Goal: Find specific fact: Find specific fact

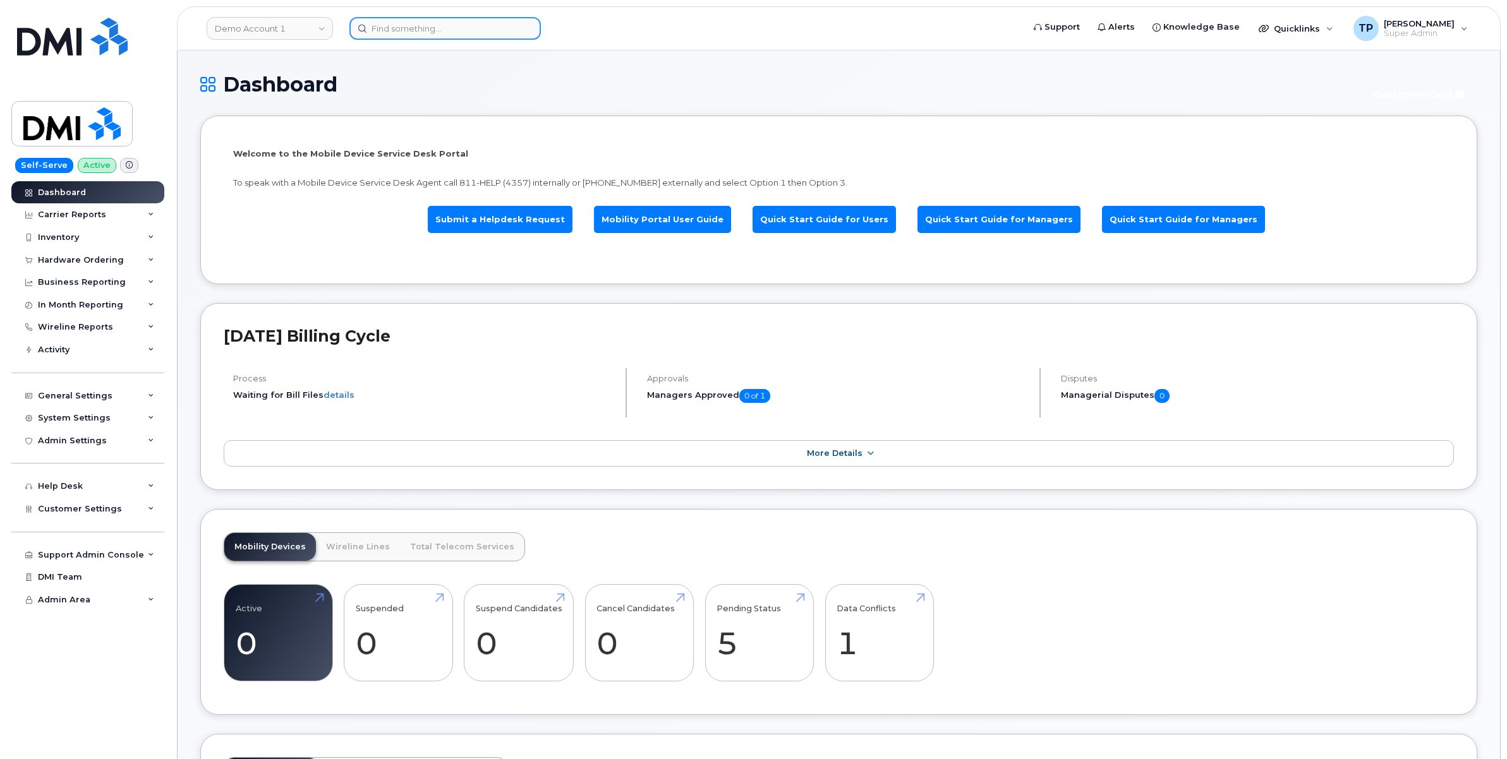
click at [450, 35] on input at bounding box center [444, 28] width 191 height 23
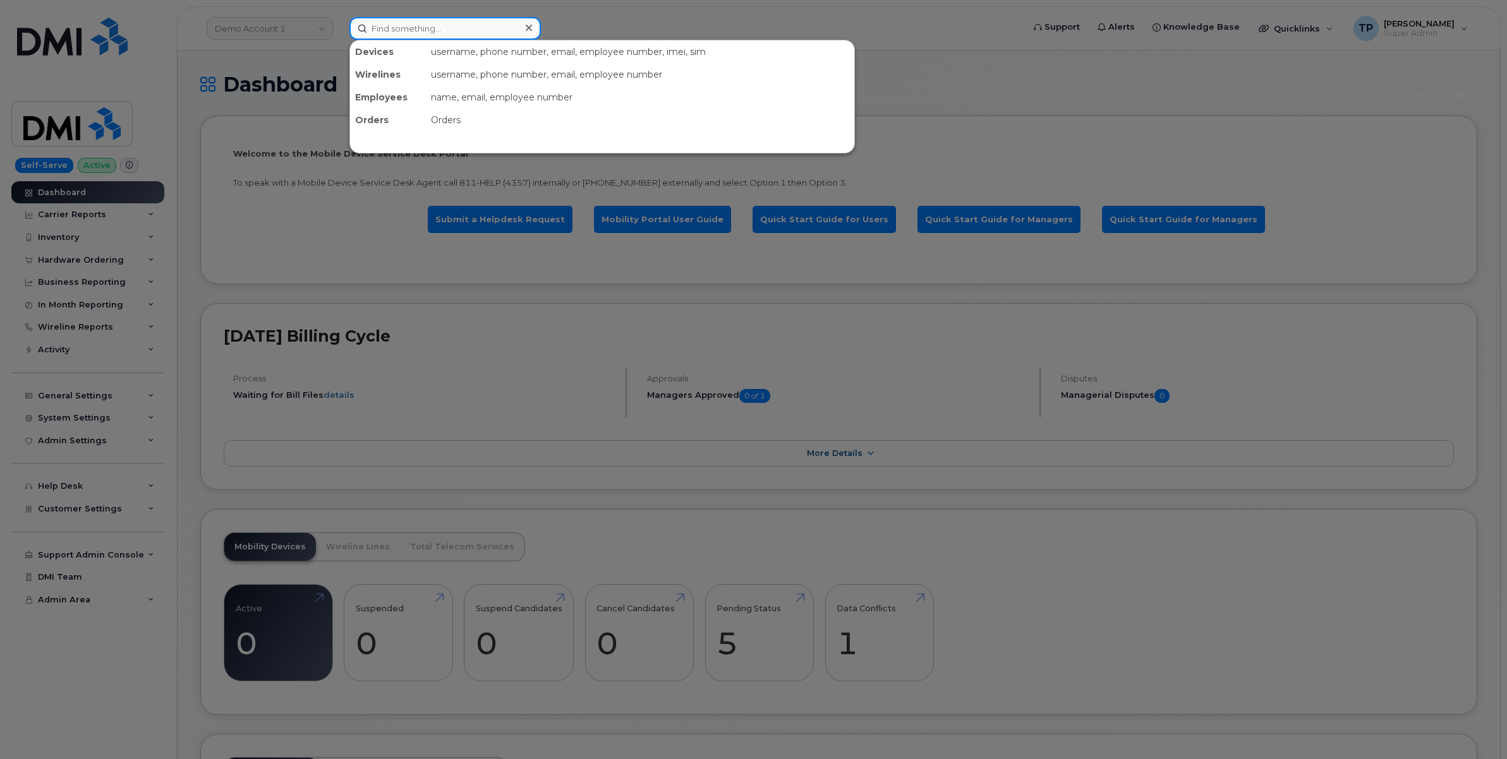
paste input "299016"
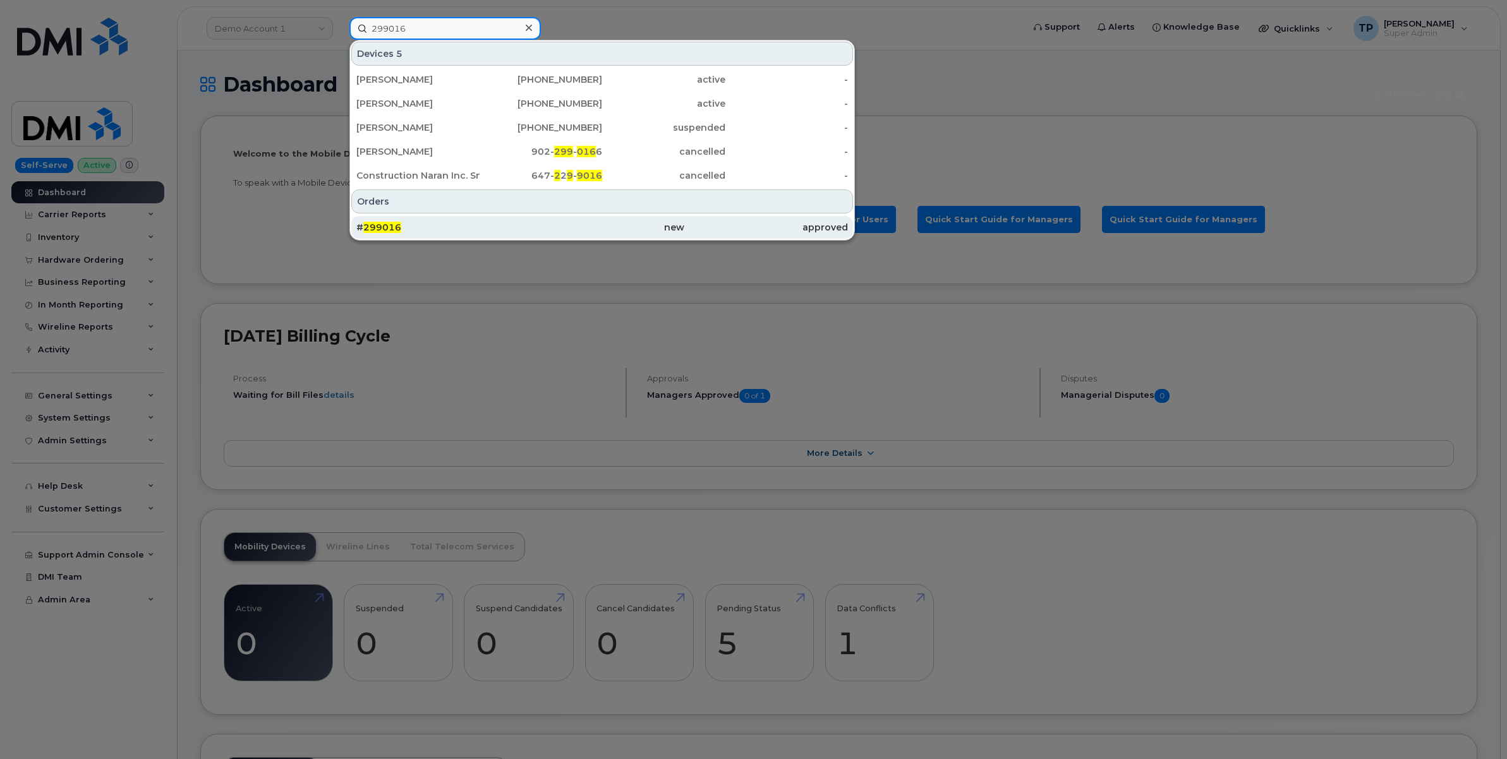
type input "299016"
click at [502, 231] on div "# 299016" at bounding box center [438, 227] width 164 height 13
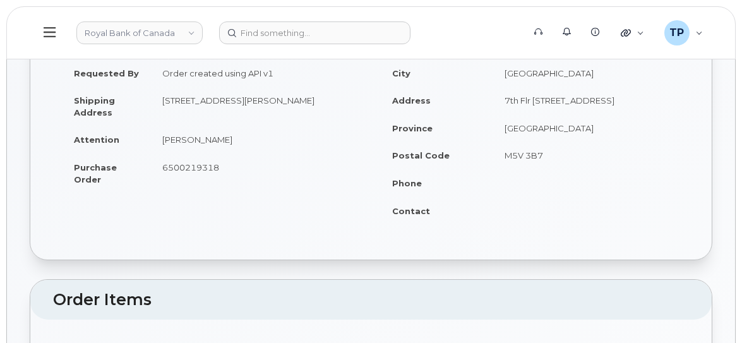
scroll to position [79, 0]
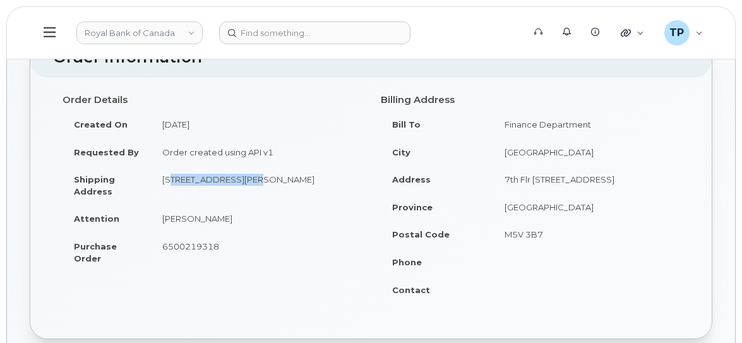
drag, startPoint x: 165, startPoint y: 178, endPoint x: 240, endPoint y: 174, distance: 75.3
click at [240, 174] on td "[STREET_ADDRESS][PERSON_NAME]" at bounding box center [256, 185] width 211 height 39
click at [586, 179] on td "7th Flr 330 Front St W" at bounding box center [586, 180] width 186 height 28
drag, startPoint x: 586, startPoint y: 179, endPoint x: 512, endPoint y: 179, distance: 73.3
click at [512, 179] on td "7th Flr 330 Front St W" at bounding box center [586, 180] width 186 height 28
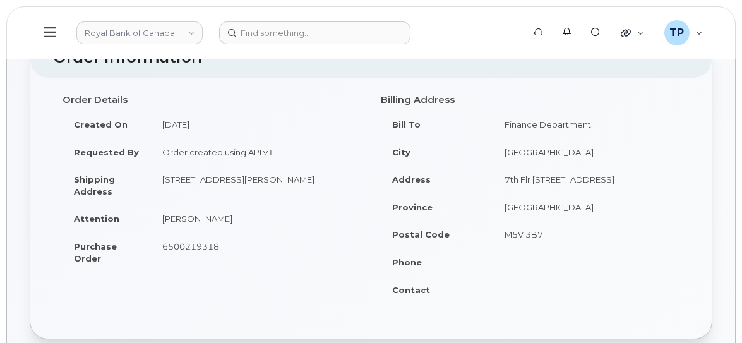
click at [512, 179] on td "7th Flr 330 Front St W" at bounding box center [586, 180] width 186 height 28
drag, startPoint x: 162, startPoint y: 177, endPoint x: 241, endPoint y: 174, distance: 79.0
click at [241, 174] on td "2880, rue Lafrance St-Laurent, QC Canada, H4R 1H3" at bounding box center [256, 185] width 211 height 39
copy td "2880, rue Lafrance"
drag, startPoint x: 243, startPoint y: 180, endPoint x: 286, endPoint y: 176, distance: 42.6
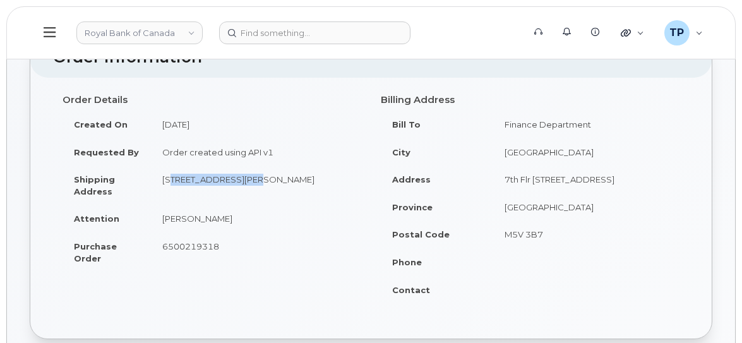
click at [286, 176] on td "2880, rue Lafrance St-Laurent, QC Canada, H4R 1H3" at bounding box center [256, 185] width 211 height 39
copy td "St-Laurent"
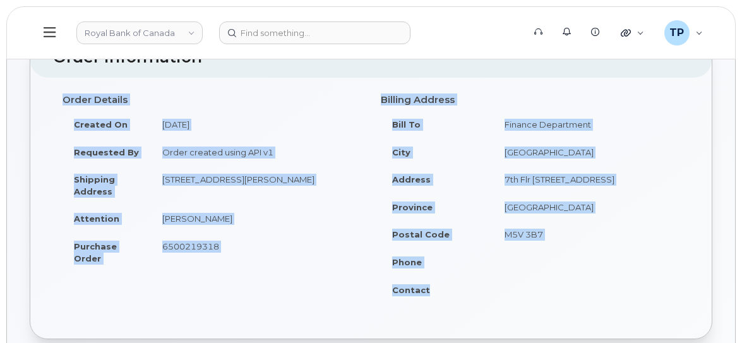
drag, startPoint x: 454, startPoint y: 291, endPoint x: 54, endPoint y: 92, distance: 446.6
click at [54, 92] on div "Order Details Created On August 22, 2025 Requested By Order created using API v…" at bounding box center [371, 202] width 636 height 226
copy div "Order Details Created On August 22, 2025 Requested By Order created using API v…"
click at [348, 198] on td "2880, rue Lafrance St-Laurent, QC Canada, H4R 1H3" at bounding box center [256, 185] width 211 height 39
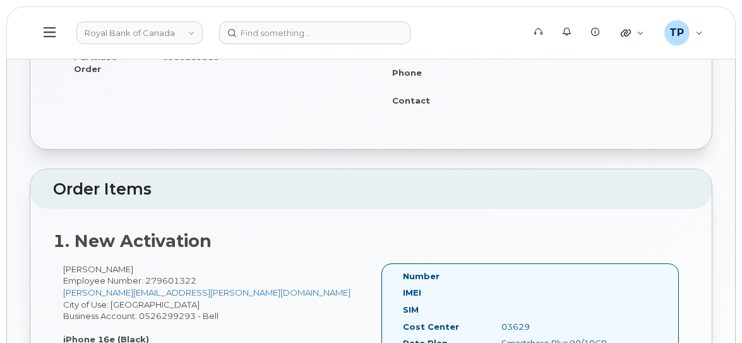
scroll to position [395, 0]
